Goal: Task Accomplishment & Management: Use online tool/utility

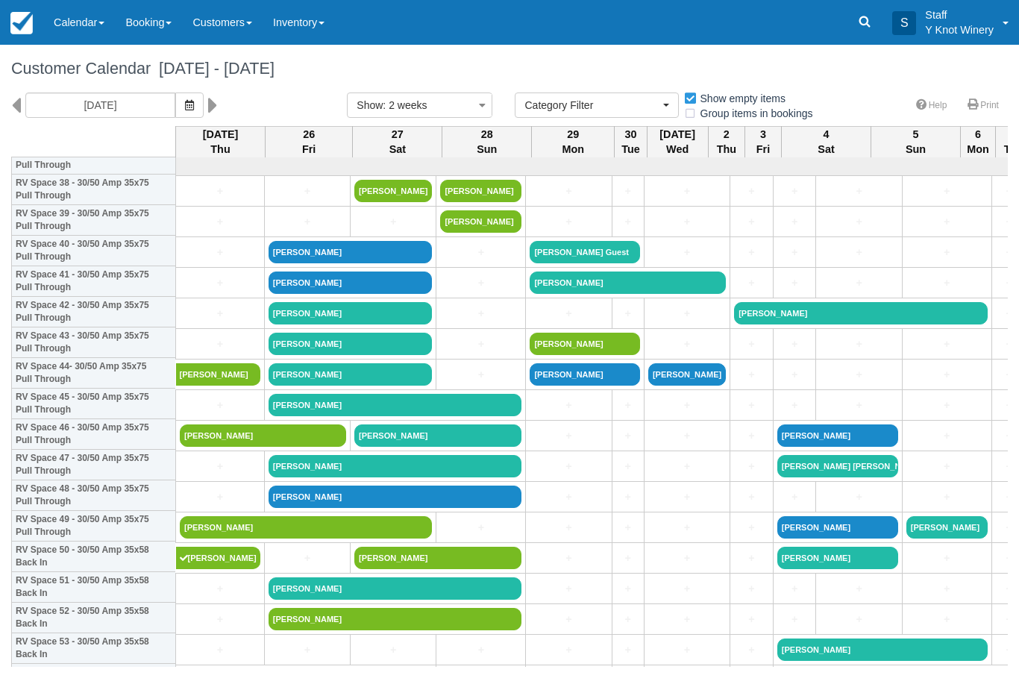
select select
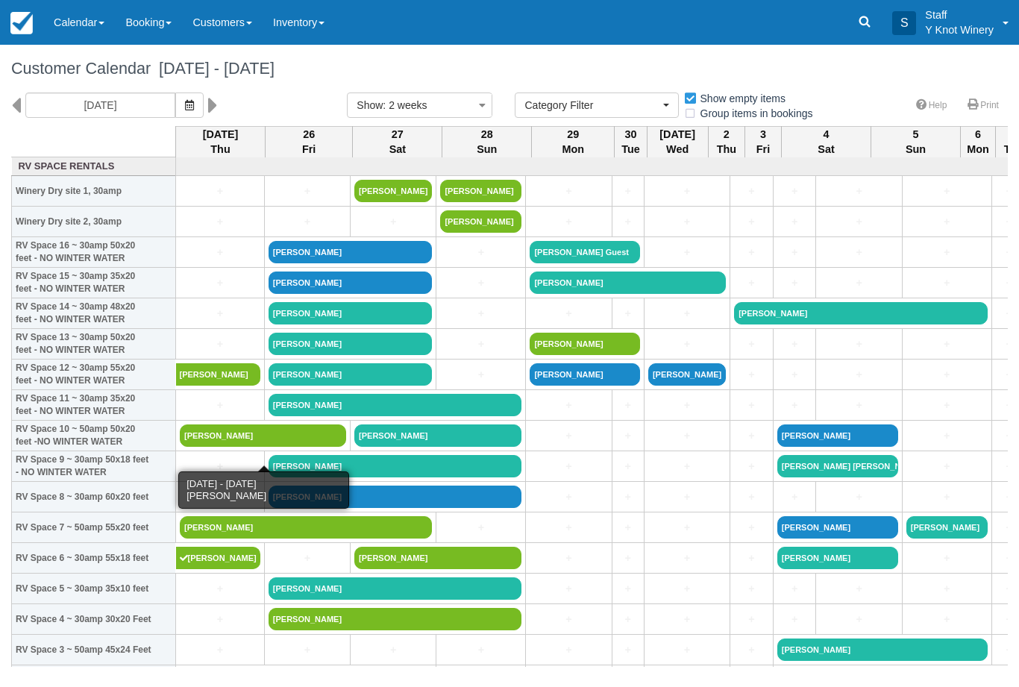
click at [221, 447] on link "[PERSON_NAME]" at bounding box center [263, 436] width 166 height 22
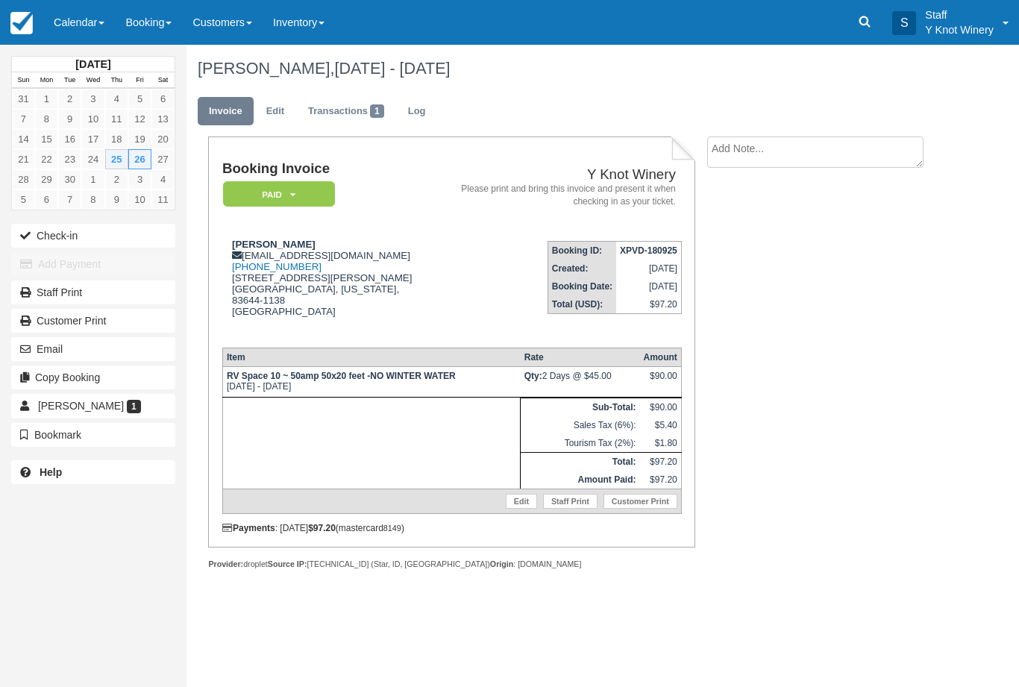
click at [137, 238] on button "Check-in" at bounding box center [93, 236] width 164 height 24
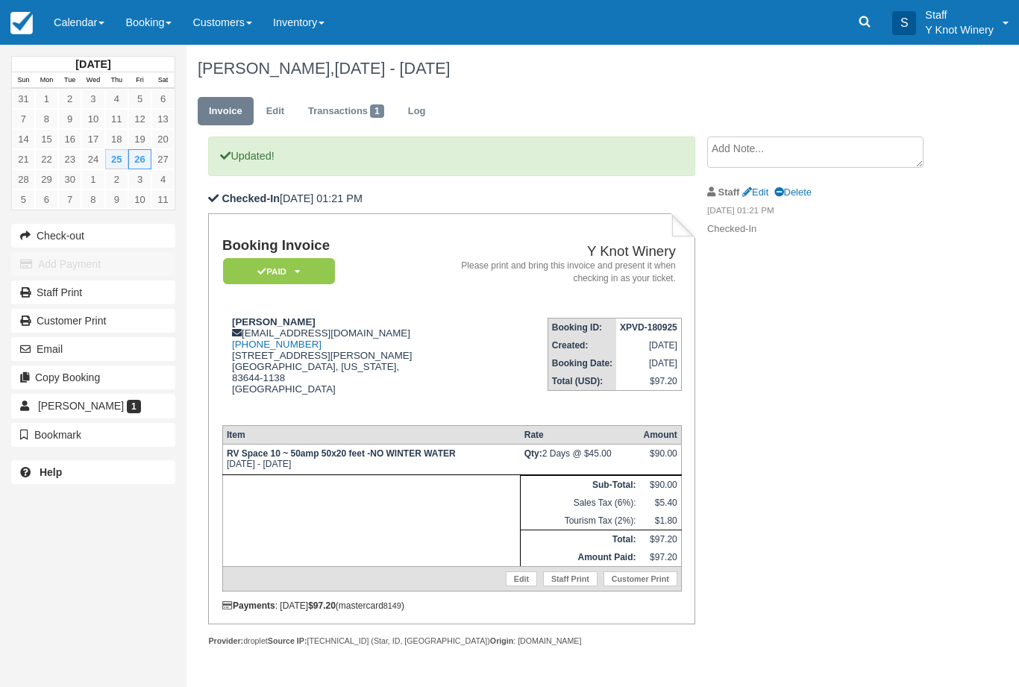
click at [96, 19] on link "Calendar" at bounding box center [79, 22] width 72 height 45
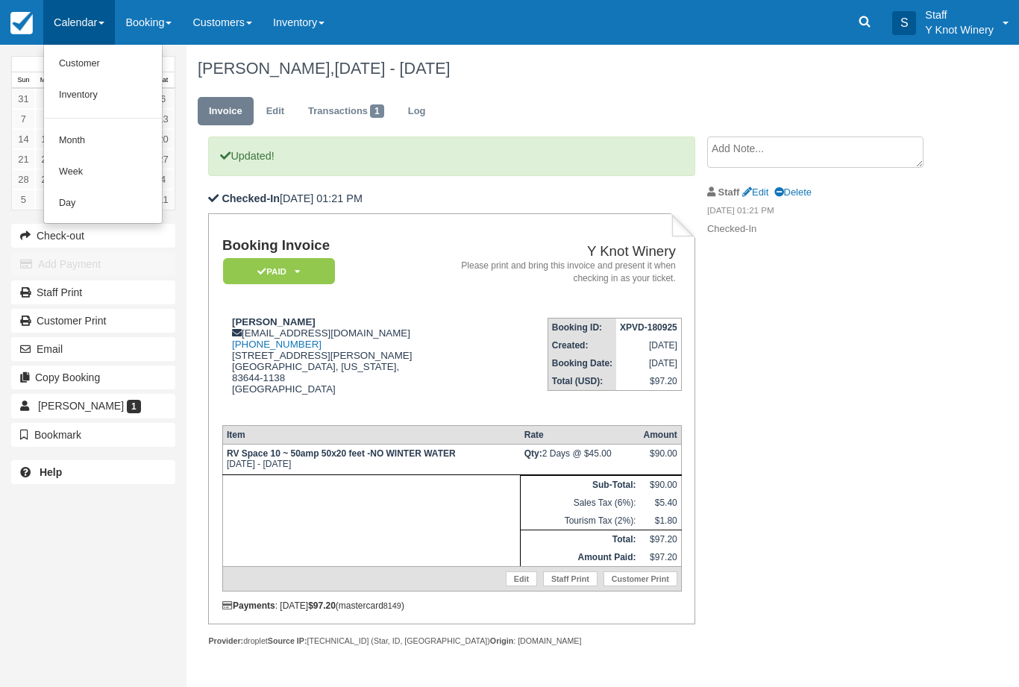
click at [105, 62] on link "Customer" at bounding box center [103, 64] width 118 height 31
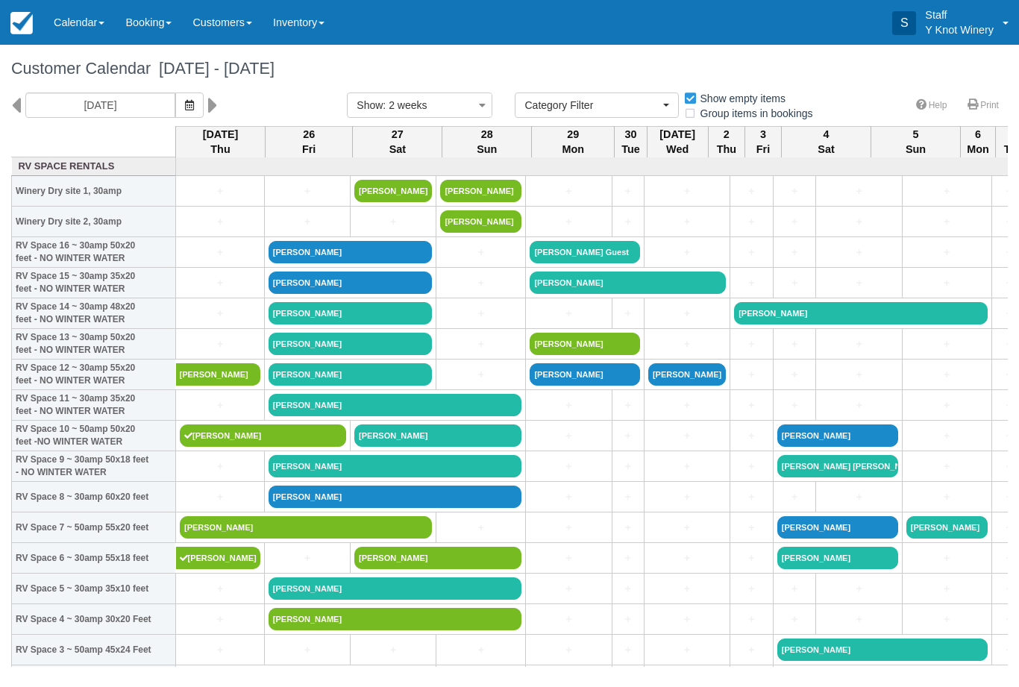
select select
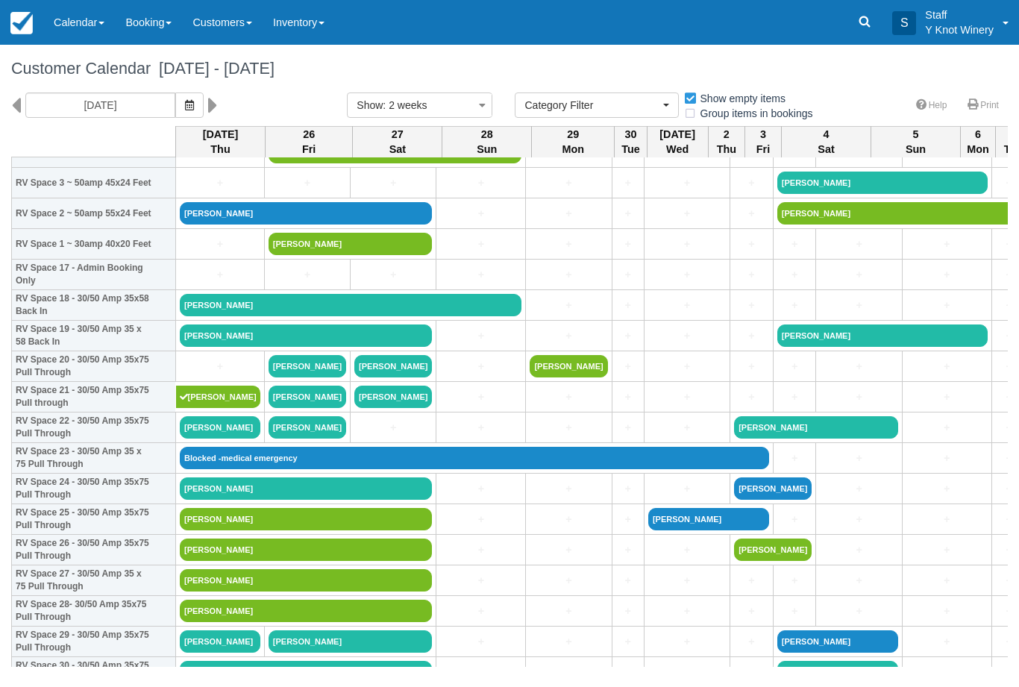
scroll to position [466, 0]
